Goal: Information Seeking & Learning: Learn about a topic

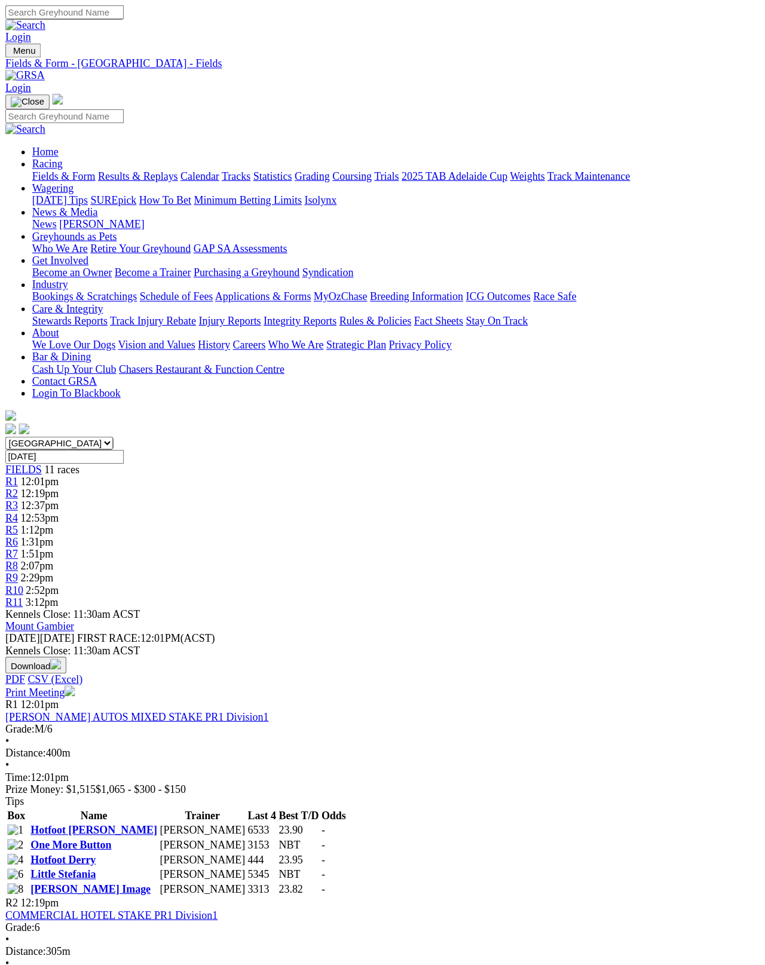
scroll to position [6, 0]
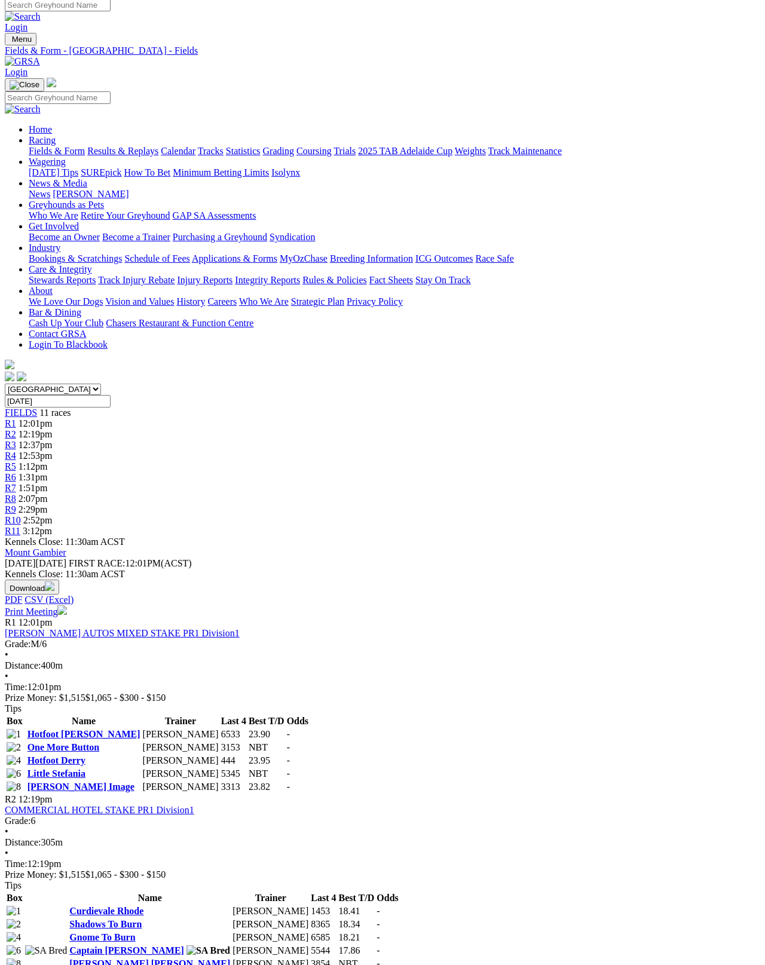
click at [84, 729] on td "Hotfoot Sabrina" at bounding box center [84, 735] width 114 height 12
click at [106, 729] on link "Hotfoot Sabrina" at bounding box center [83, 734] width 113 height 10
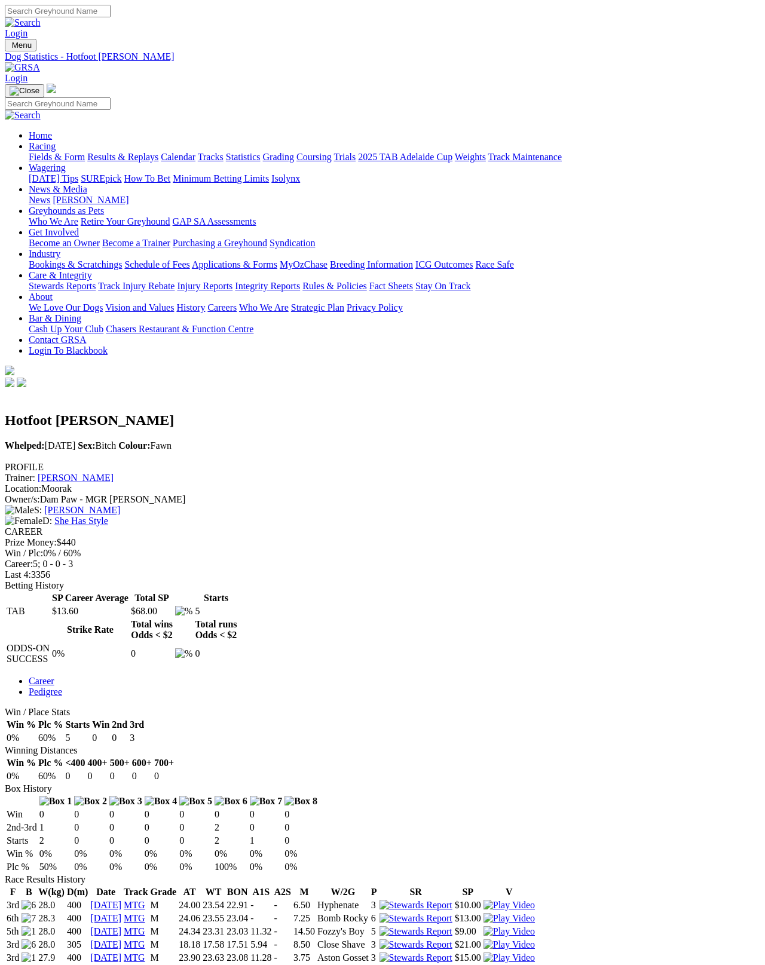
scroll to position [6, 0]
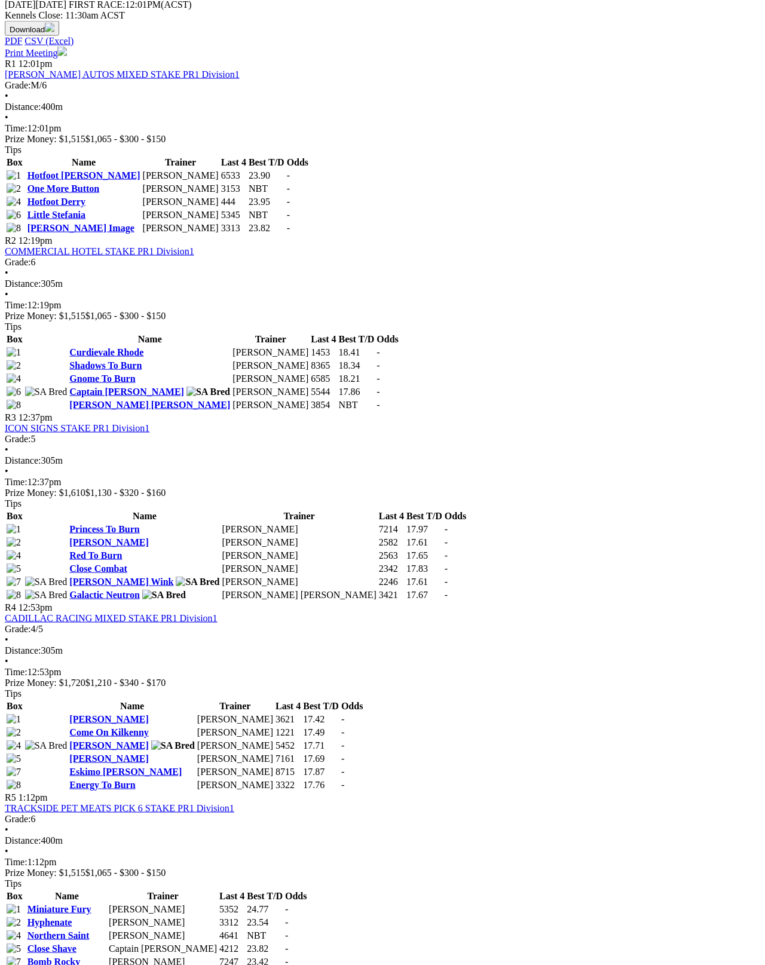
scroll to position [565, 0]
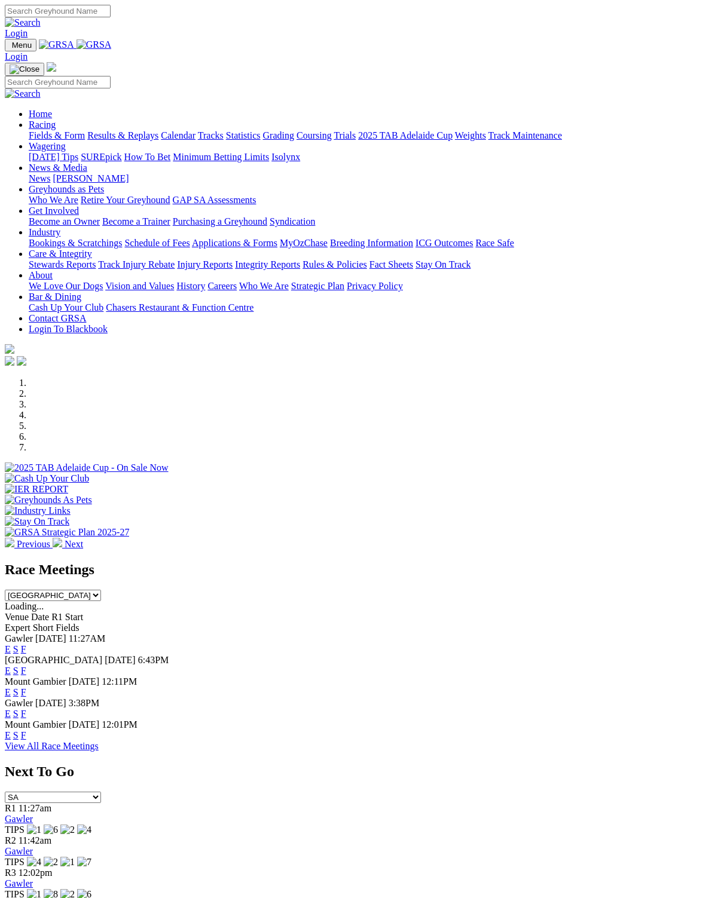
scroll to position [2, 0]
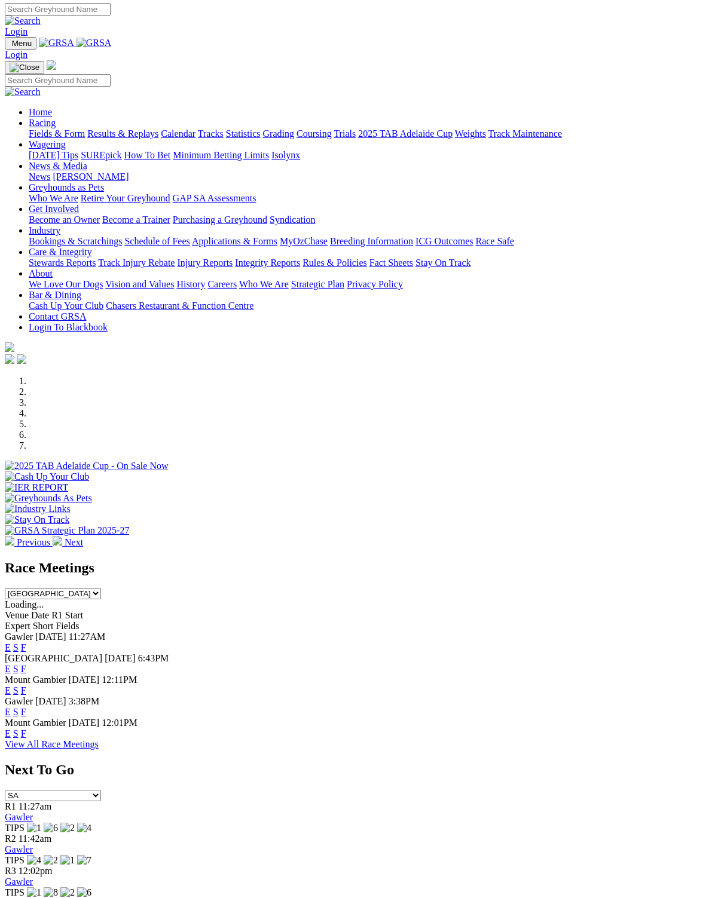
click at [26, 685] on link "F" at bounding box center [23, 690] width 5 height 10
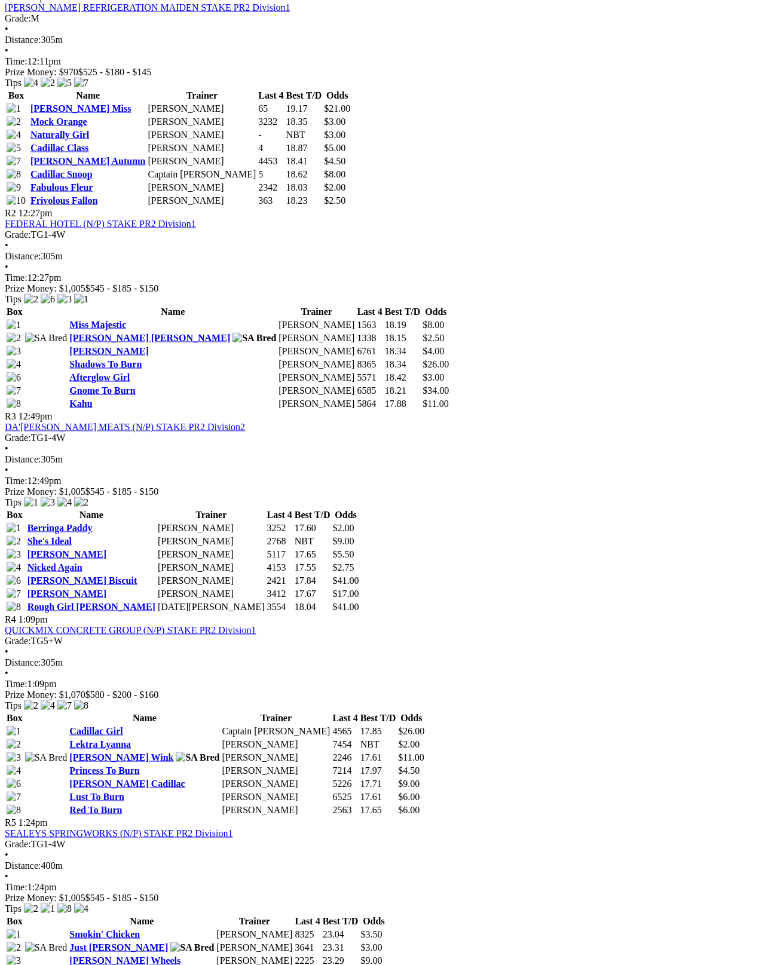
scroll to position [626, 0]
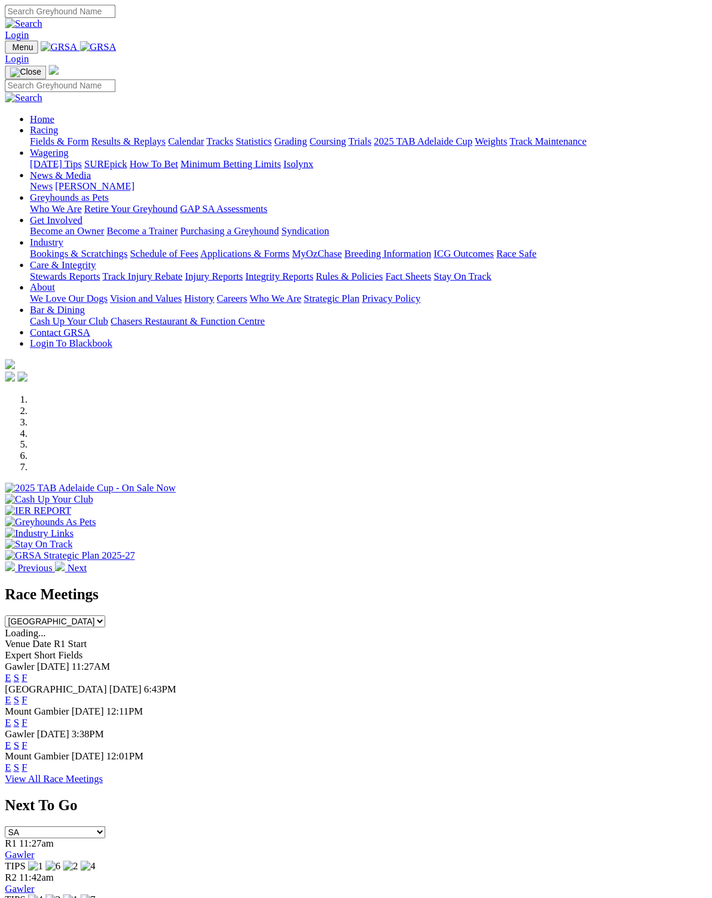
scroll to position [26, 0]
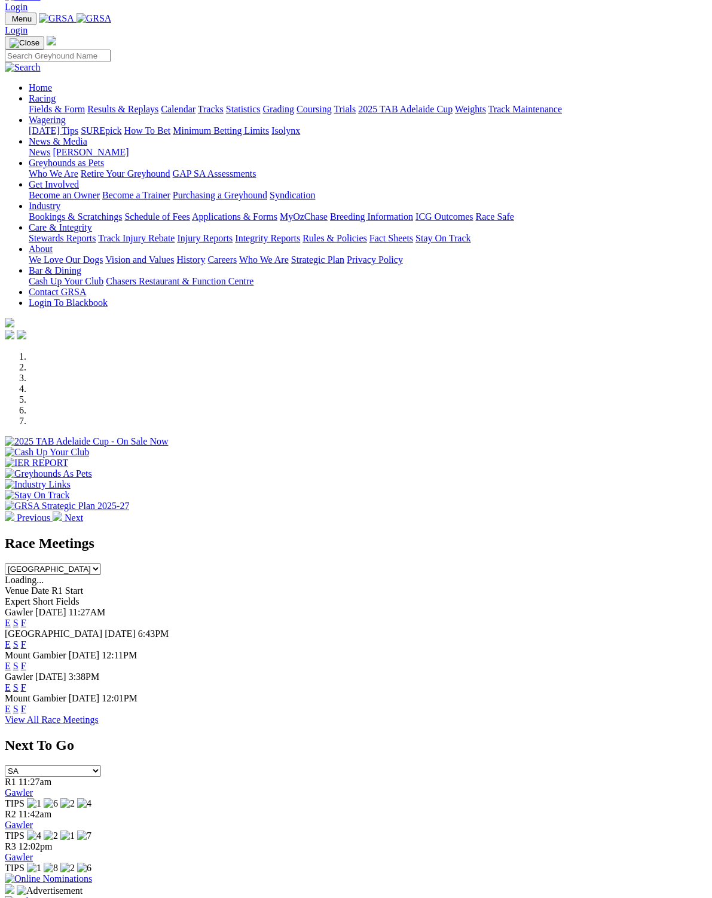
click at [101, 564] on select "[GEOGRAPHIC_DATA] [GEOGRAPHIC_DATA] [GEOGRAPHIC_DATA] [GEOGRAPHIC_DATA] [GEOGRA…" at bounding box center [53, 569] width 96 height 11
select select "VIC"
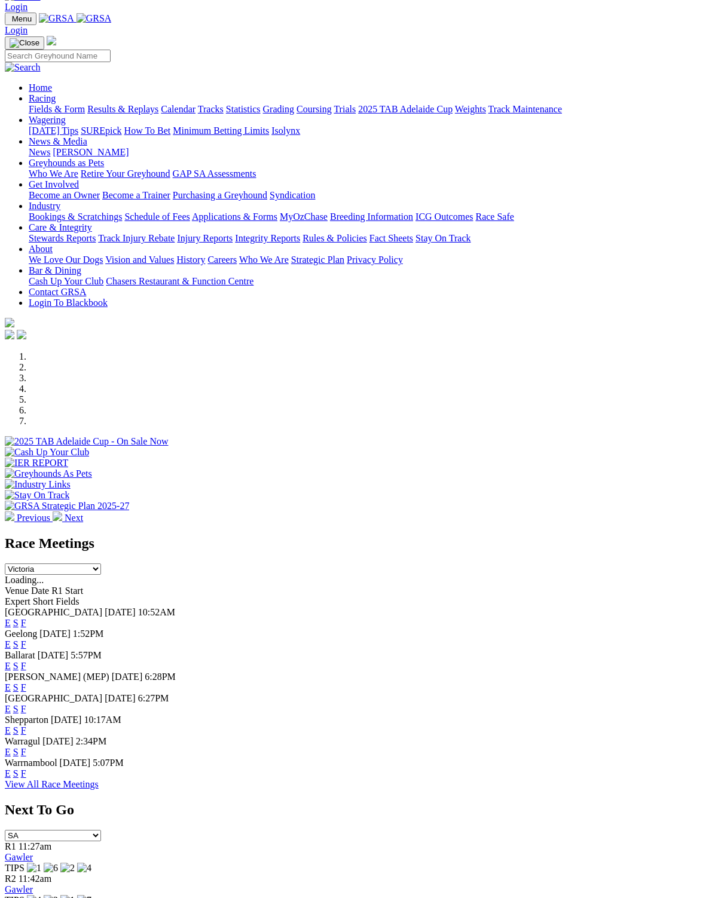
click at [26, 639] on link "F" at bounding box center [23, 644] width 5 height 10
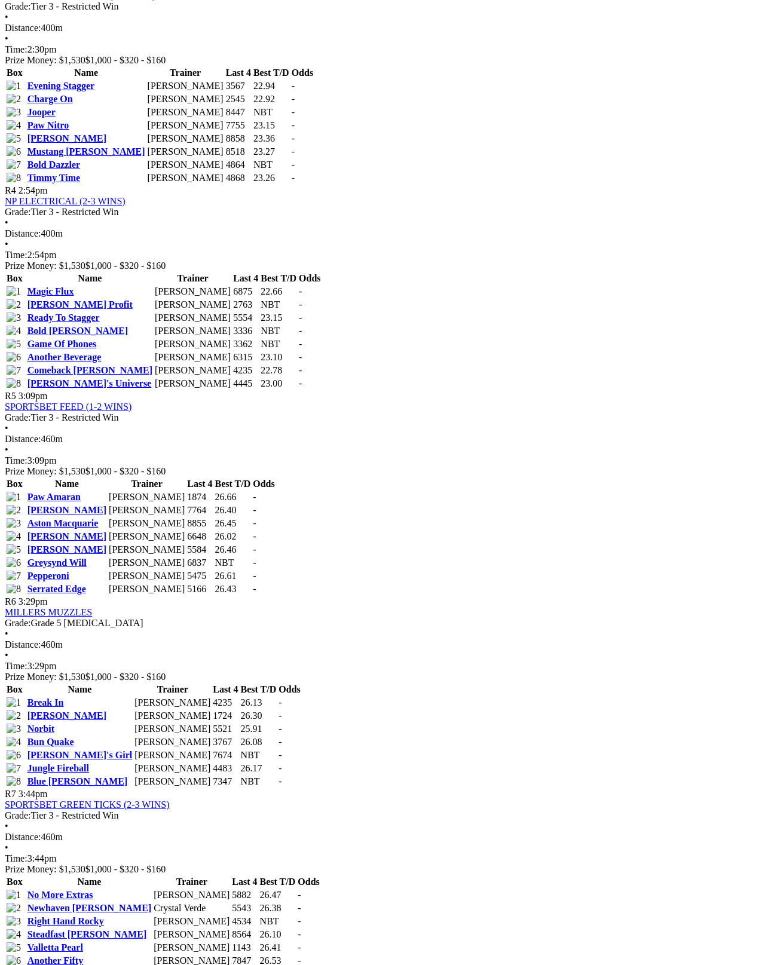
scroll to position [1038, 0]
click at [98, 860] on link "Newhaven Elsie" at bounding box center [89, 907] width 124 height 10
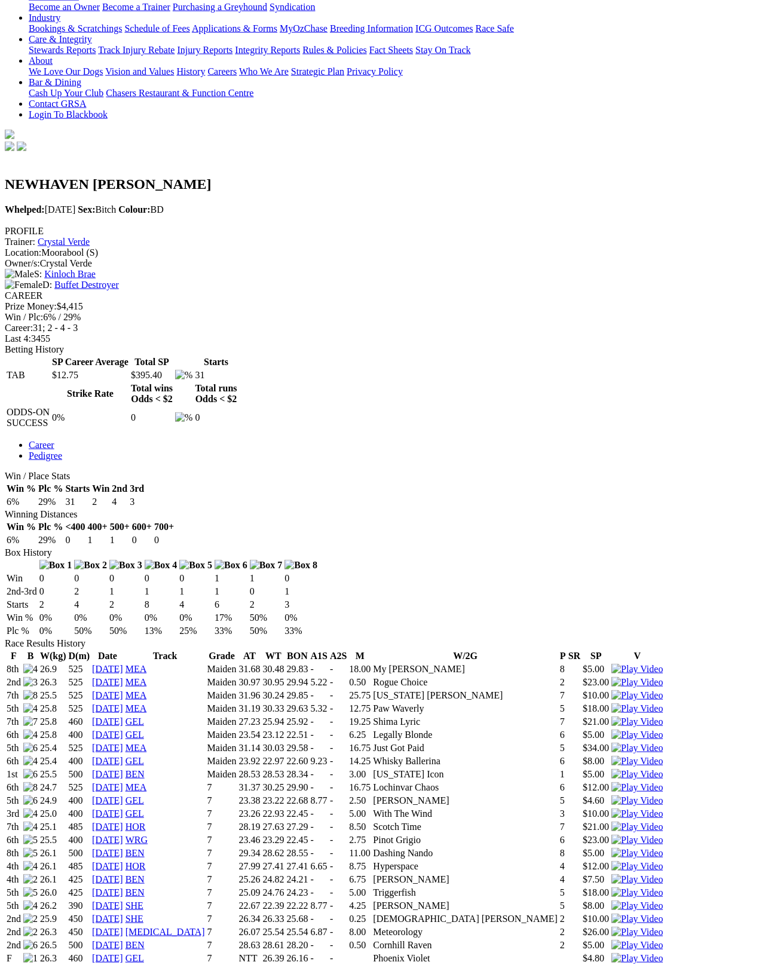
scroll to position [237, 0]
click at [124, 650] on th "Date" at bounding box center [107, 656] width 32 height 12
click at [123, 663] on link "[DATE]" at bounding box center [107, 668] width 31 height 10
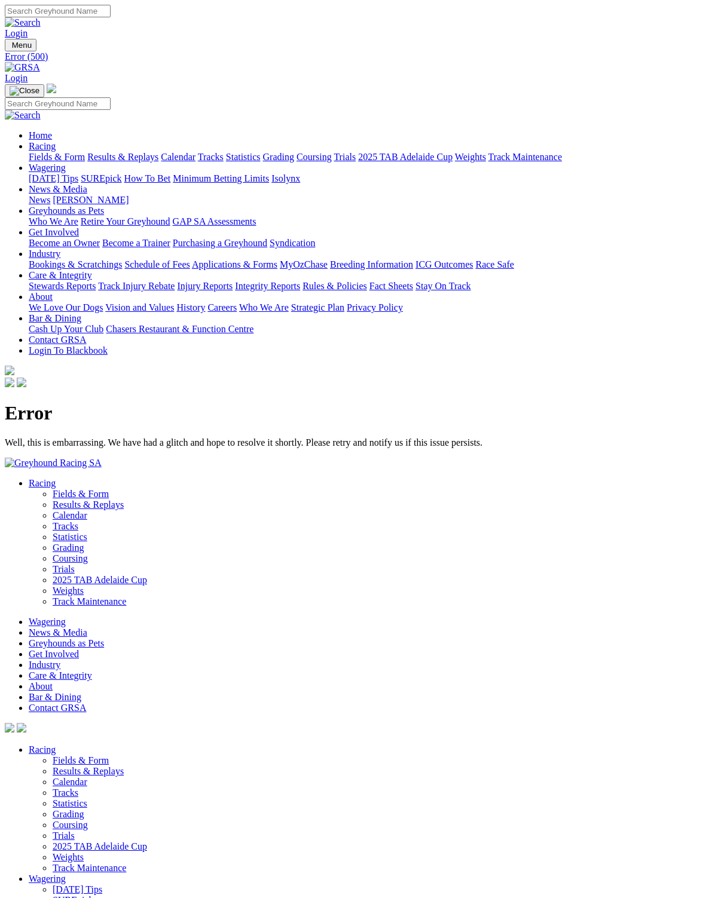
scroll to position [2, 0]
